Goal: Transaction & Acquisition: Purchase product/service

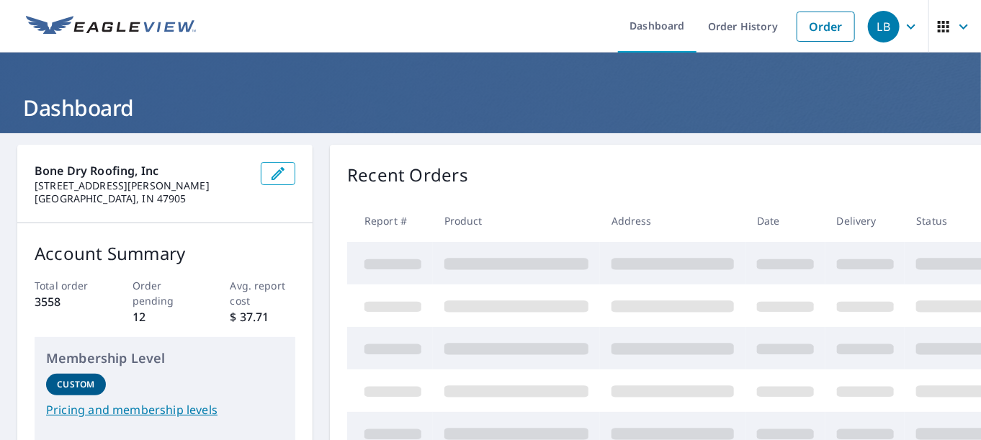
drag, startPoint x: 0, startPoint y: 0, endPoint x: 458, endPoint y: 14, distance: 457.7
click at [458, 14] on ul "Dashboard Order History Order" at bounding box center [534, 26] width 658 height 53
click at [811, 22] on link "Order" at bounding box center [826, 27] width 58 height 30
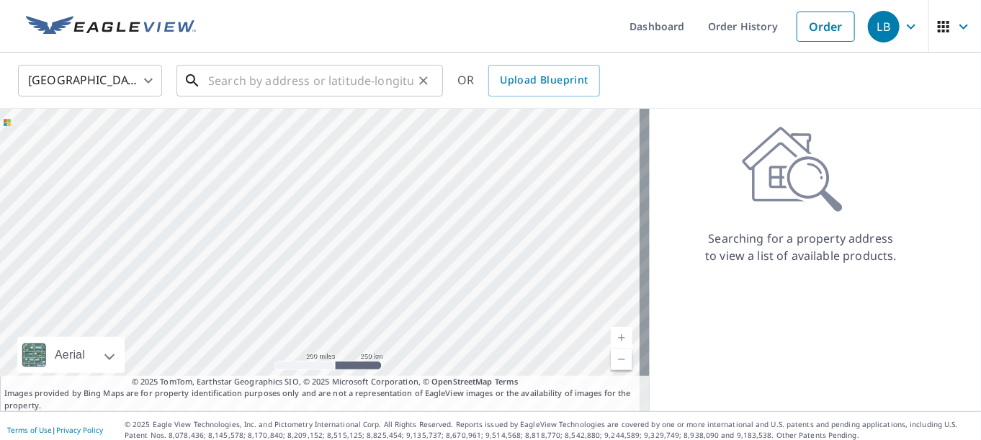
click at [342, 81] on input "text" at bounding box center [310, 81] width 205 height 40
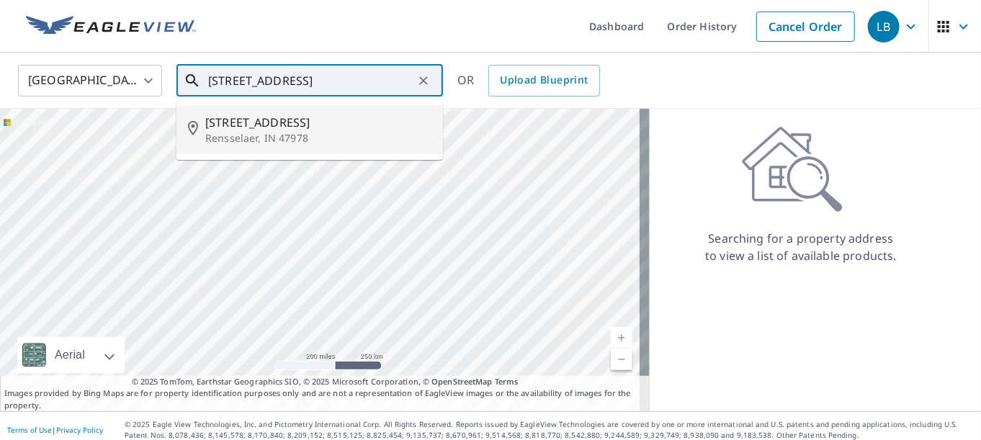
click at [263, 118] on span "[STREET_ADDRESS]" at bounding box center [318, 122] width 226 height 17
type input "[STREET_ADDRESS][PERSON_NAME]"
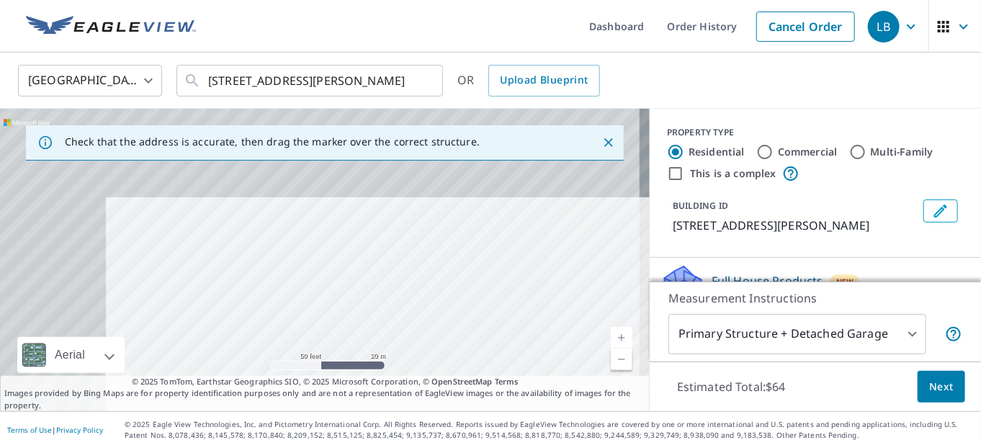
drag, startPoint x: 326, startPoint y: 243, endPoint x: 436, endPoint y: 333, distance: 141.8
click at [436, 333] on div "[STREET_ADDRESS][PERSON_NAME]" at bounding box center [325, 260] width 650 height 303
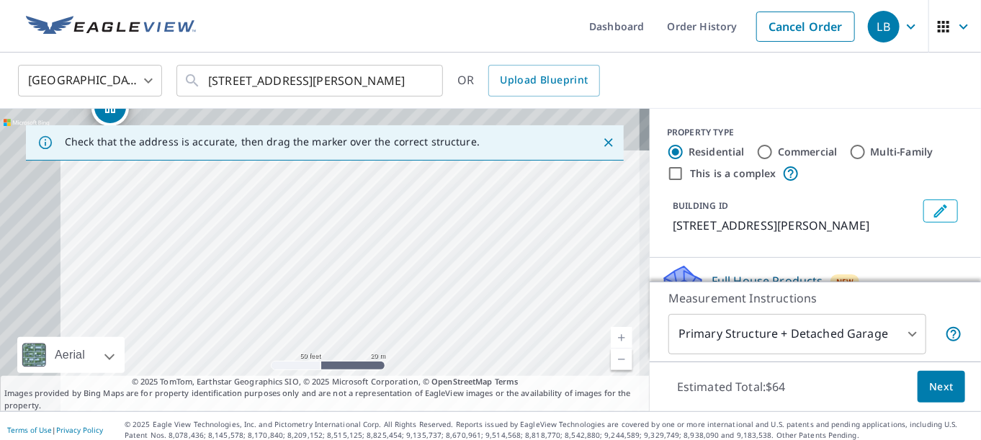
drag, startPoint x: 263, startPoint y: 207, endPoint x: 395, endPoint y: 329, distance: 180.0
click at [395, 329] on div "[STREET_ADDRESS][PERSON_NAME]" at bounding box center [325, 260] width 650 height 303
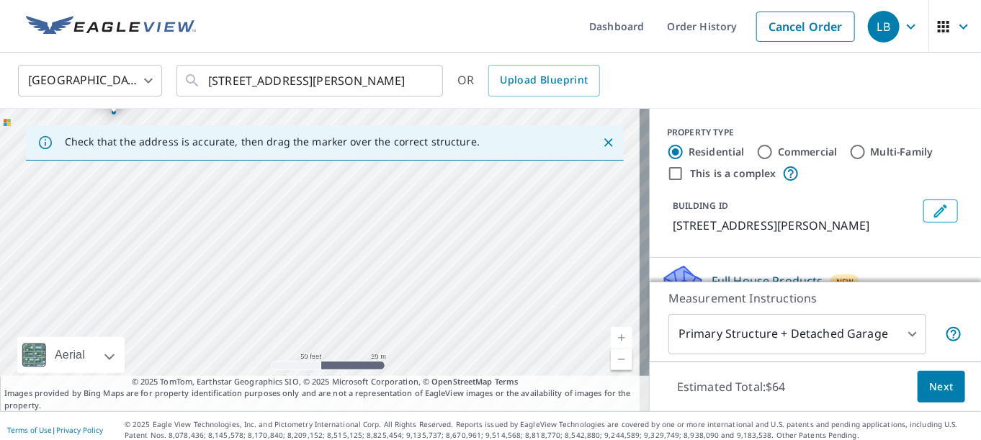
drag, startPoint x: 368, startPoint y: 324, endPoint x: 384, endPoint y: 197, distance: 127.1
click at [384, 198] on div "[STREET_ADDRESS][PERSON_NAME]" at bounding box center [325, 260] width 650 height 303
